Goal: Use online tool/utility: Utilize a website feature to perform a specific function

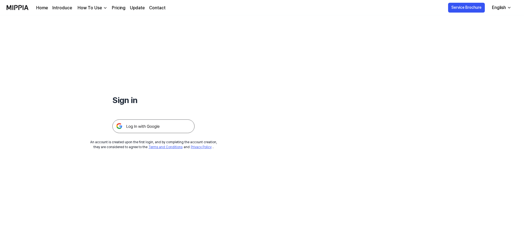
click at [138, 122] on img at bounding box center [153, 127] width 82 height 14
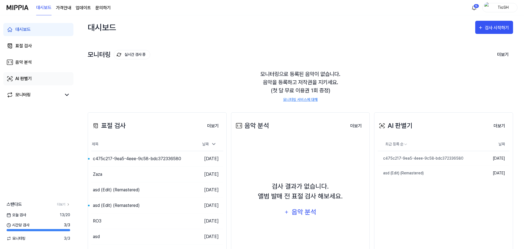
click at [36, 79] on link "AI 판별기" at bounding box center [38, 78] width 70 height 13
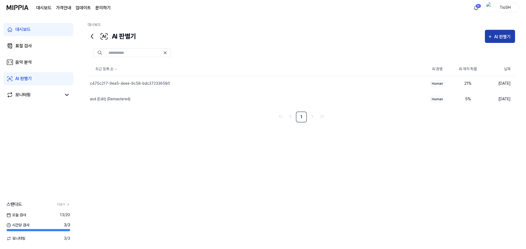
click at [499, 33] on div "AI 판별기" at bounding box center [503, 36] width 18 height 7
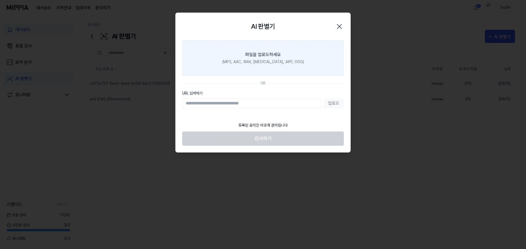
click at [277, 54] on div "파일을 업로드하세요" at bounding box center [263, 54] width 36 height 7
click at [0, 0] on input "파일을 업로드하세요 (MP3, AAC, WAV, [MEDICAL_DATA], AIFF, OGG)" at bounding box center [0, 0] width 0 height 0
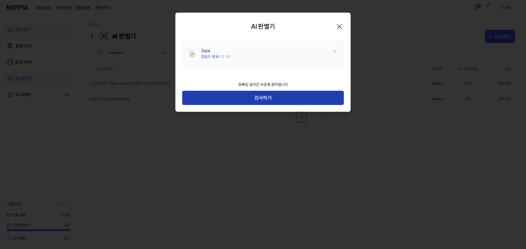
click at [257, 98] on button "검사하기" at bounding box center [263, 98] width 162 height 15
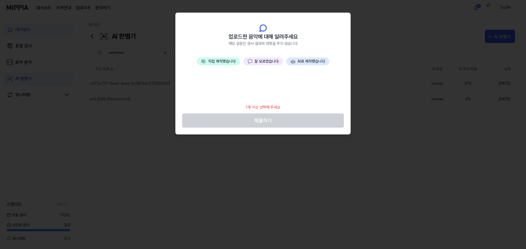
click at [311, 61] on button "🤖 AI로 제작했습니다" at bounding box center [307, 62] width 43 height 8
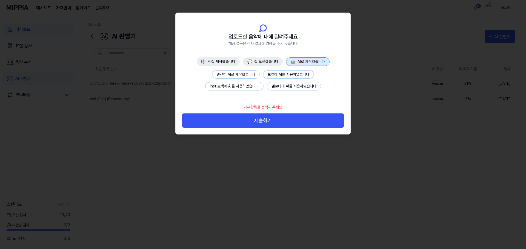
click at [234, 75] on button "완전히 AI로 제작했습니다" at bounding box center [236, 74] width 48 height 8
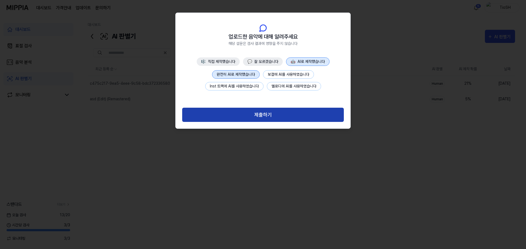
click at [284, 114] on button "제출하기" at bounding box center [263, 115] width 162 height 15
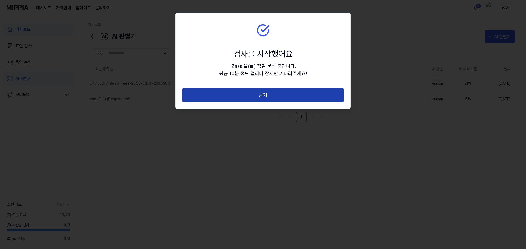
click at [281, 96] on button "닫기" at bounding box center [263, 95] width 162 height 15
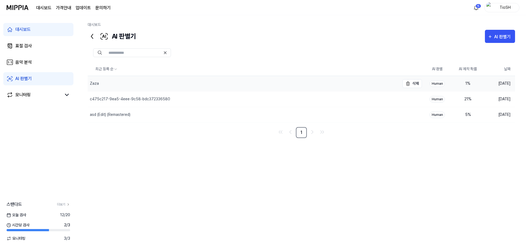
click at [334, 83] on div "Zaza" at bounding box center [244, 83] width 312 height 15
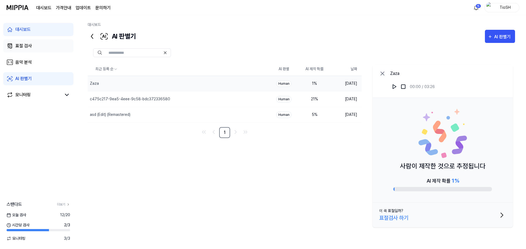
click at [28, 44] on div "표절 검사" at bounding box center [23, 46] width 16 height 7
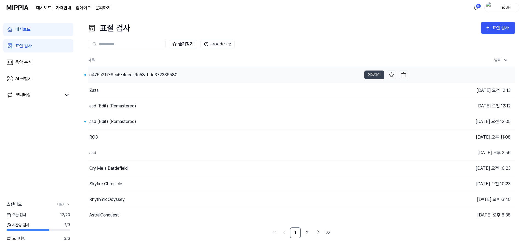
click at [113, 78] on div "c475c217-9ea5-4eee-9c58-bdc372336580" at bounding box center [225, 74] width 274 height 15
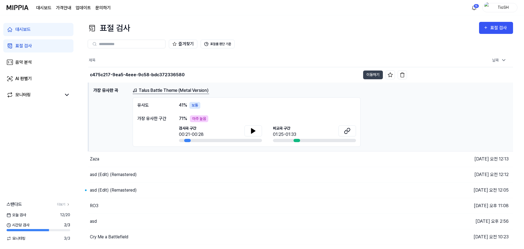
click at [265, 93] on div "Talus Battle Theme (Metal Version)" at bounding box center [321, 90] width 376 height 7
click at [110, 79] on div "c475c217-9ea5-4eee-9c58-bdc372336580" at bounding box center [224, 74] width 272 height 15
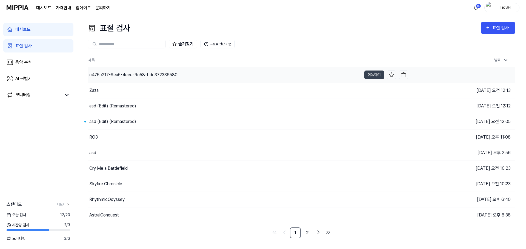
click at [155, 76] on div "c475c217-9ea5-4eee-9c58-bdc372336580" at bounding box center [133, 75] width 88 height 7
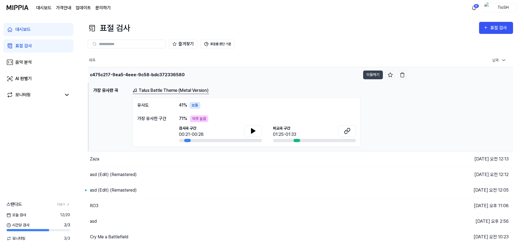
click at [366, 70] on td "c475c217-9ea5-4eee-9c58-bdc372336580 이동하기" at bounding box center [247, 74] width 318 height 15
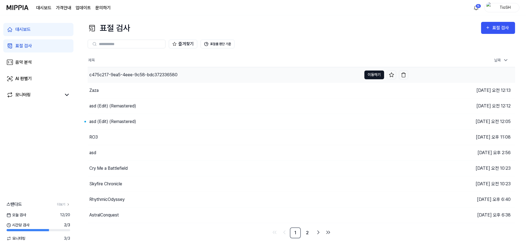
click at [368, 73] on button "이동하기" at bounding box center [374, 75] width 20 height 9
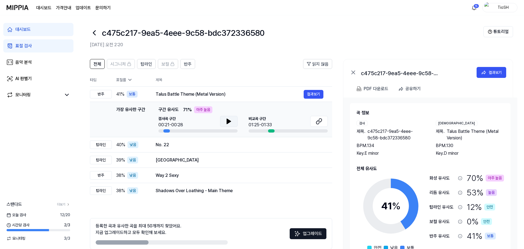
click at [228, 123] on icon at bounding box center [229, 121] width 4 height 5
click at [232, 122] on button at bounding box center [229, 121] width 18 height 11
click at [321, 124] on icon at bounding box center [318, 121] width 7 height 7
click at [219, 120] on div "검사곡 구간 00:21-00:28" at bounding box center [197, 122] width 79 height 12
click at [223, 122] on button at bounding box center [229, 121] width 18 height 11
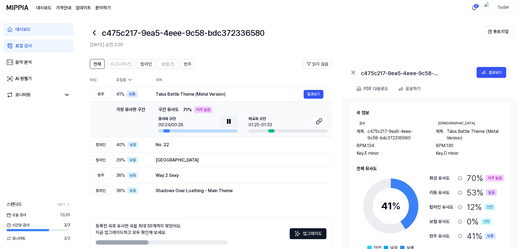
click at [223, 122] on button at bounding box center [229, 121] width 18 height 11
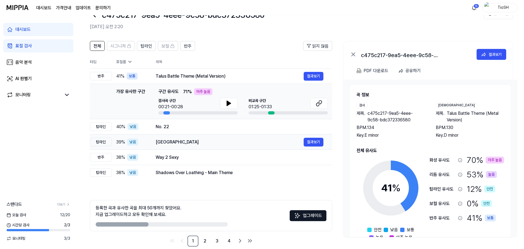
scroll to position [27, 0]
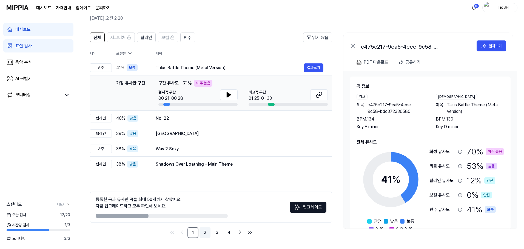
click at [208, 235] on link "2" at bounding box center [204, 233] width 11 height 11
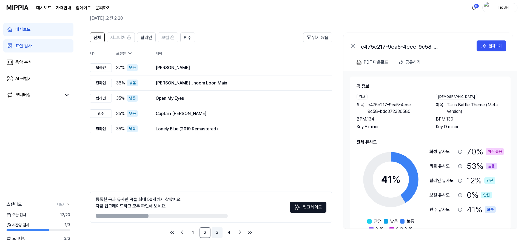
click at [219, 233] on link "3" at bounding box center [216, 233] width 11 height 11
click at [231, 232] on link "4" at bounding box center [228, 233] width 11 height 11
click at [31, 48] on div "표절 검사" at bounding box center [23, 46] width 16 height 7
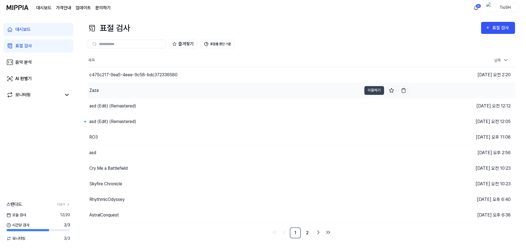
click at [105, 87] on div "Zaza" at bounding box center [225, 90] width 274 height 15
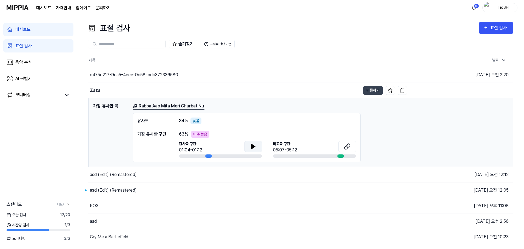
click at [255, 148] on icon at bounding box center [253, 146] width 7 height 7
click at [39, 76] on link "AI 판별기" at bounding box center [38, 78] width 70 height 13
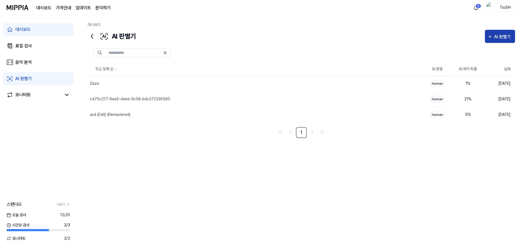
click at [490, 37] on icon "button" at bounding box center [489, 36] width 2 height 2
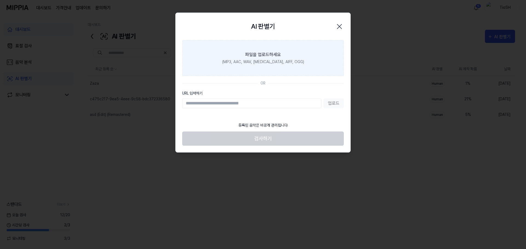
click at [294, 57] on label "파일을 업로드하세요 (MP3, AAC, WAV, [MEDICAL_DATA], AIFF, OGG)" at bounding box center [263, 58] width 162 height 36
click at [0, 0] on input "파일을 업로드하세요 (MP3, AAC, WAV, [MEDICAL_DATA], AIFF, OGG)" at bounding box center [0, 0] width 0 height 0
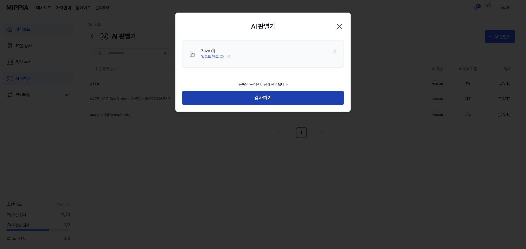
click at [262, 104] on button "검사하기" at bounding box center [263, 98] width 162 height 15
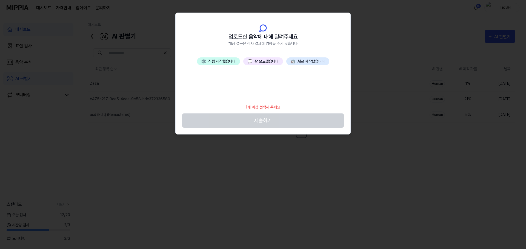
click at [323, 62] on button "🤖 AI로 제작했습니다" at bounding box center [307, 62] width 43 height 8
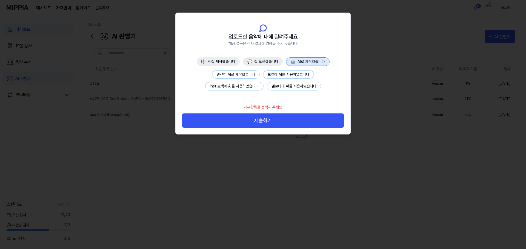
click at [249, 78] on button "완전히 AI로 제작했습니다" at bounding box center [236, 74] width 48 height 8
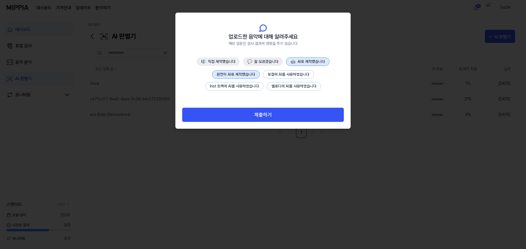
click at [259, 119] on button "제출하기" at bounding box center [263, 115] width 162 height 15
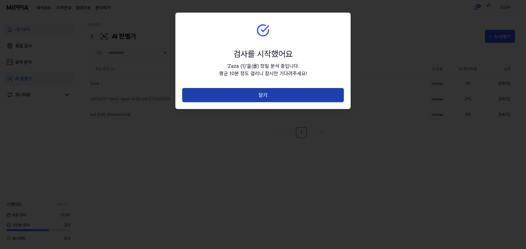
click at [260, 94] on button "닫기" at bounding box center [263, 95] width 162 height 15
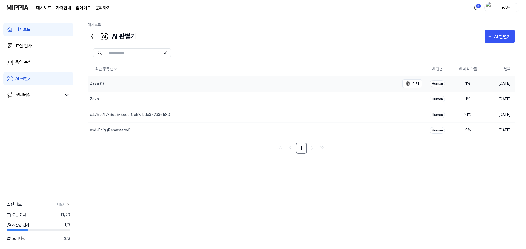
click at [183, 86] on div "Zaza (1)" at bounding box center [244, 83] width 312 height 15
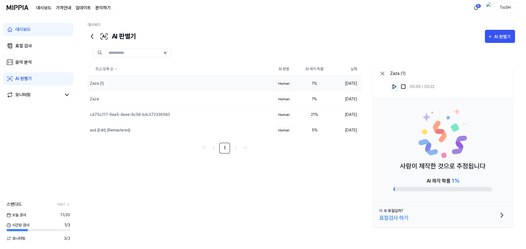
click at [396, 90] on button at bounding box center [394, 86] width 9 height 9
click at [393, 87] on img at bounding box center [394, 86] width 5 height 5
click at [507, 34] on div "AI 판별기" at bounding box center [503, 36] width 18 height 7
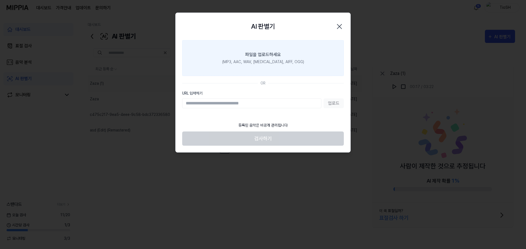
click at [247, 62] on div "(MP3, AAC, WAV, [MEDICAL_DATA], AIFF, OGG)" at bounding box center [263, 62] width 82 height 6
click at [0, 0] on input "파일을 업로드하세요 (MP3, AAC, WAV, [MEDICAL_DATA], AIFF, OGG)" at bounding box center [0, 0] width 0 height 0
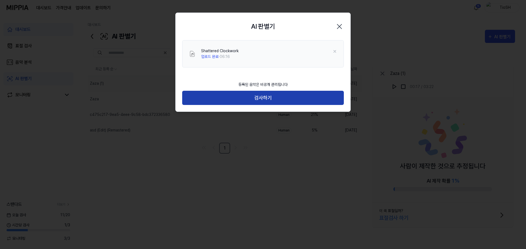
click at [243, 95] on button "검사하기" at bounding box center [263, 98] width 162 height 15
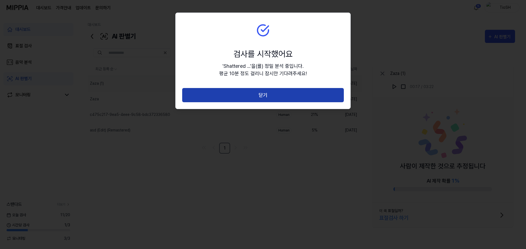
click at [249, 96] on button "닫기" at bounding box center [263, 95] width 162 height 15
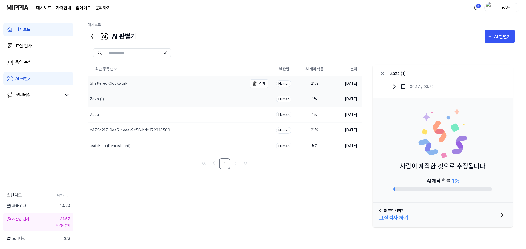
click at [191, 85] on div "Shattered Clockwork" at bounding box center [167, 83] width 159 height 15
